Goal: Task Accomplishment & Management: Manage account settings

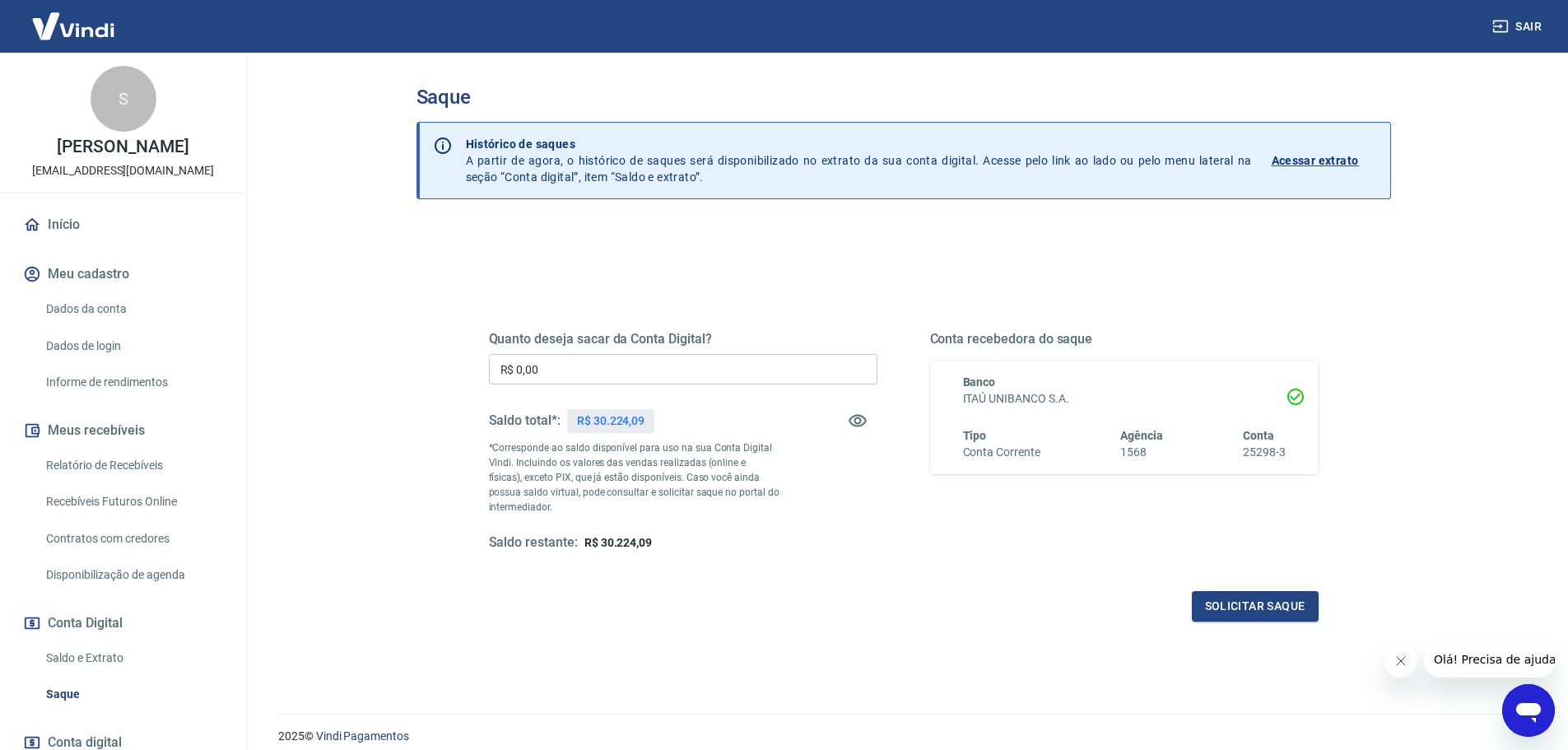
click at [704, 358] on input "R$ 0,00" at bounding box center [683, 369] width 389 height 30
type input "R$ 30.224,00"
click at [1404, 671] on button "Fechar mensagem da empresa" at bounding box center [1400, 661] width 33 height 33
click at [1239, 603] on button "Solicitar saque" at bounding box center [1255, 606] width 127 height 30
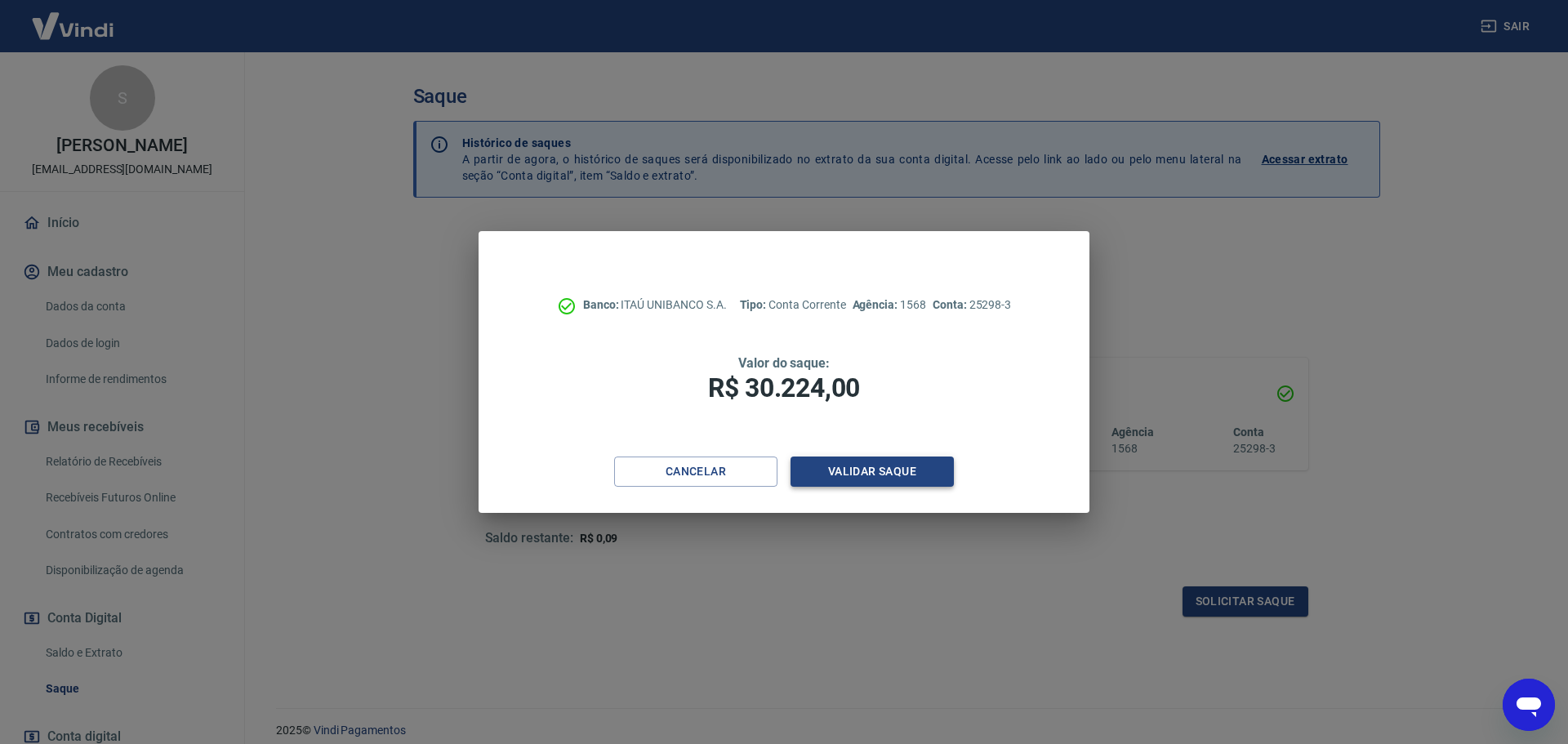
click at [866, 470] on button "Validar saque" at bounding box center [872, 471] width 163 height 30
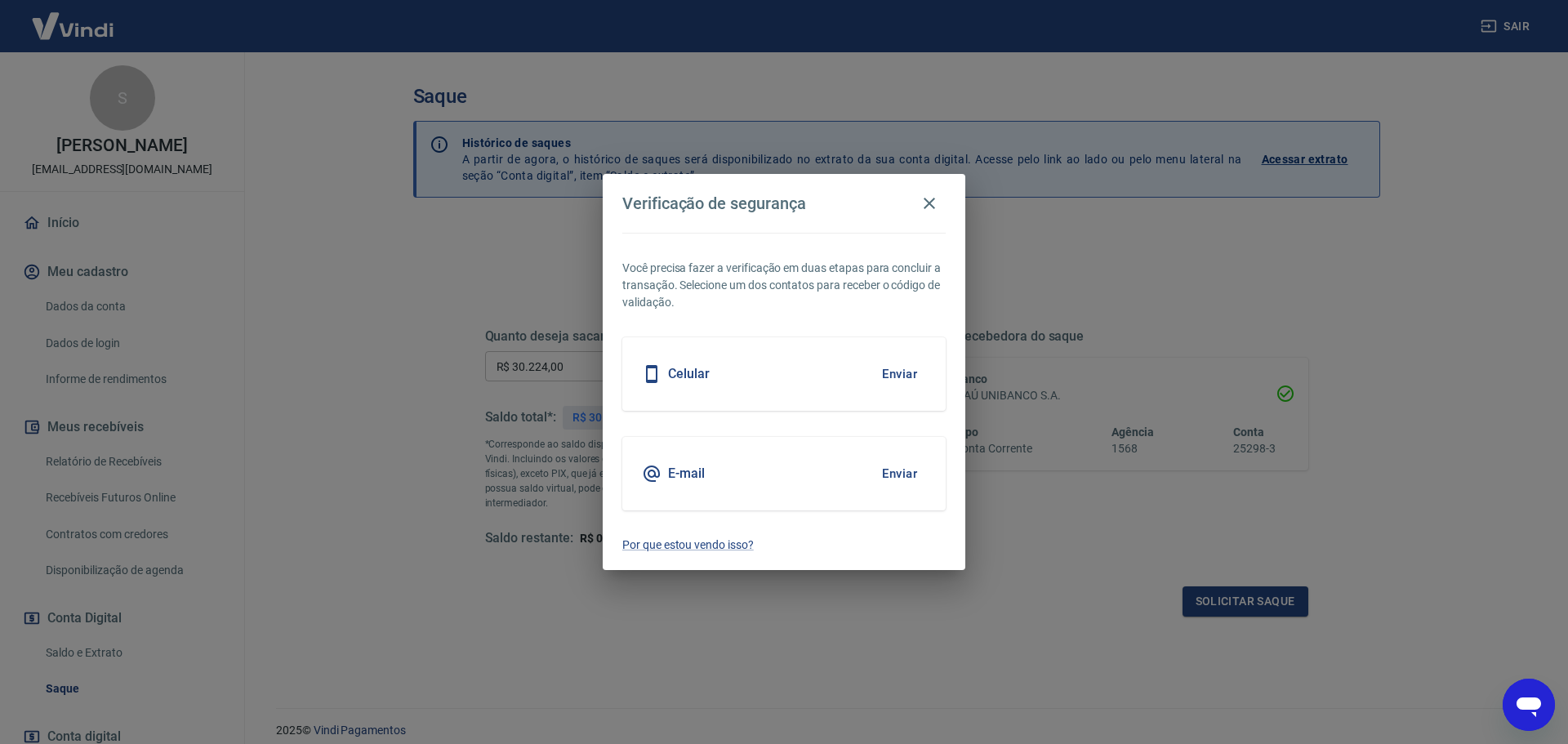
click at [879, 471] on button "Enviar" at bounding box center [900, 474] width 54 height 35
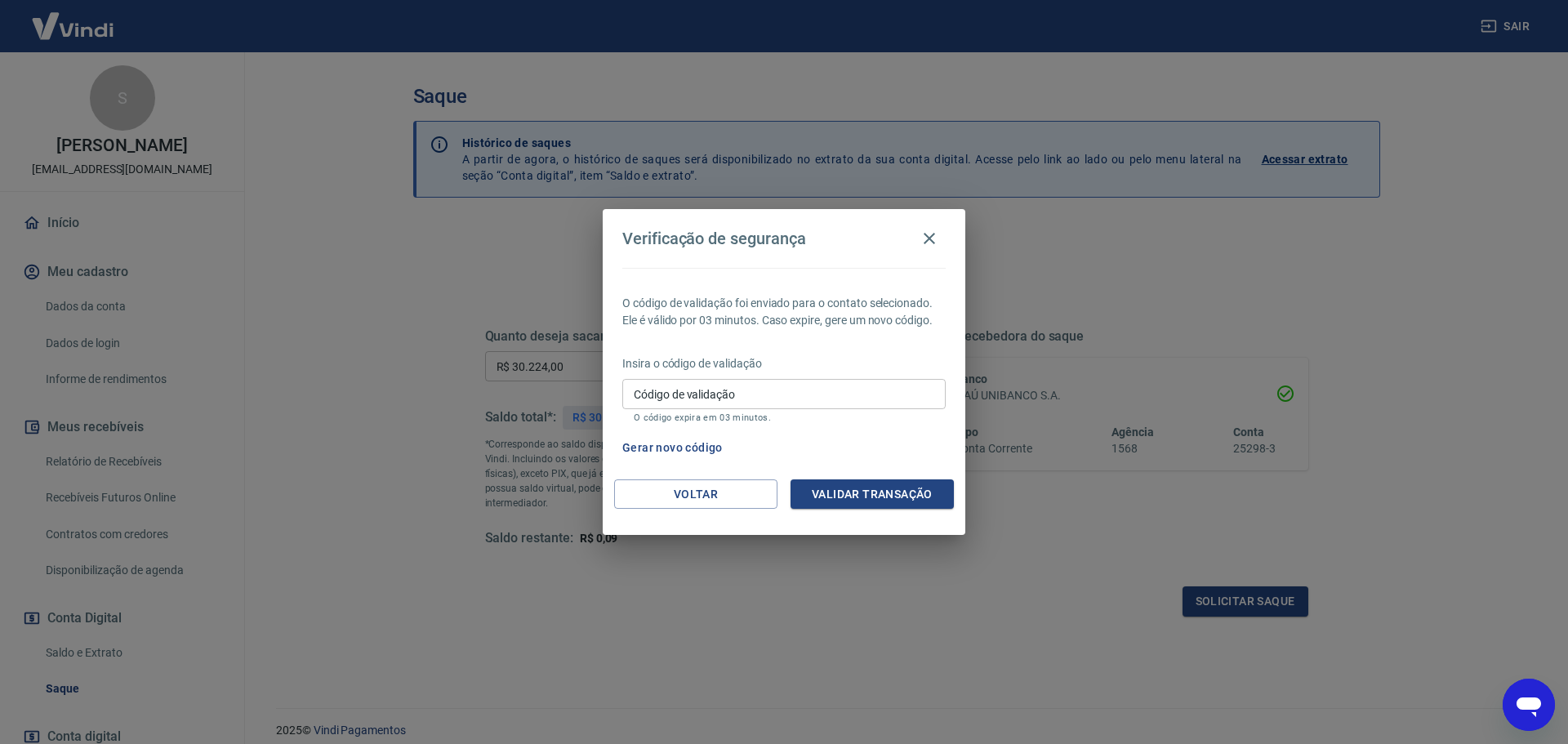
click at [713, 404] on input "Código de validação" at bounding box center [784, 394] width 324 height 30
type input "230184"
click at [903, 495] on button "Validar transação" at bounding box center [872, 495] width 163 height 30
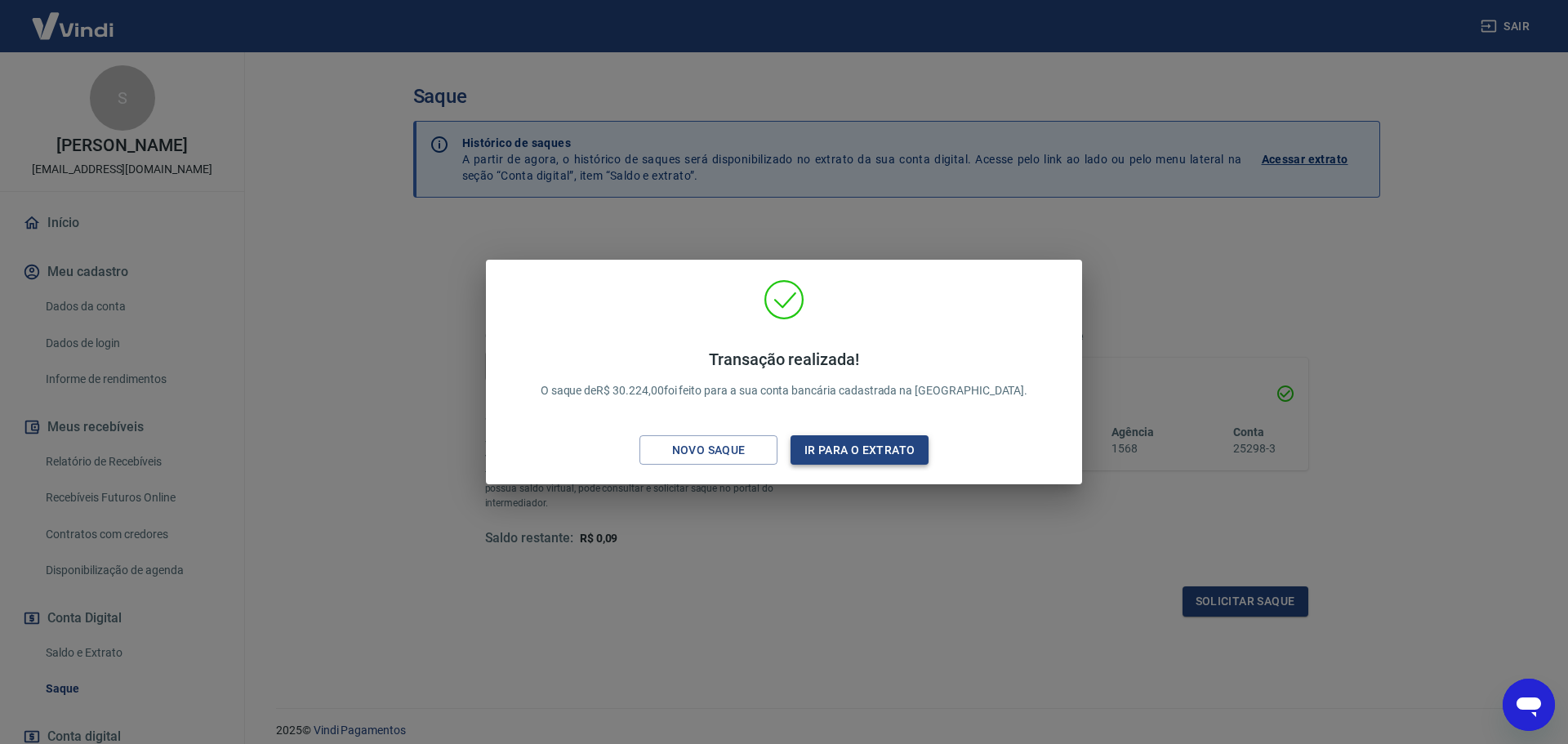
click at [861, 446] on button "Ir para o extrato" at bounding box center [860, 450] width 138 height 30
